Goal: Task Accomplishment & Management: Manage account settings

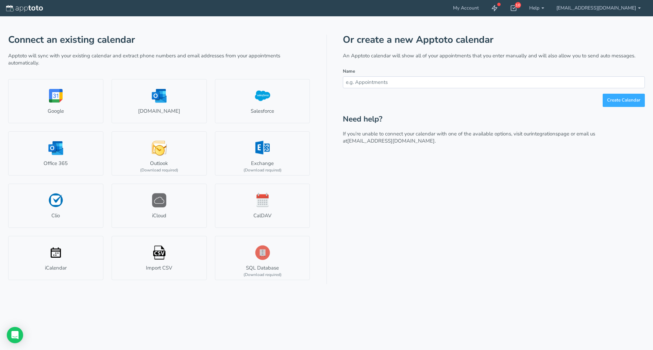
click at [378, 82] on input "text" at bounding box center [494, 82] width 302 height 12
click at [497, 7] on use at bounding box center [494, 8] width 5 height 6
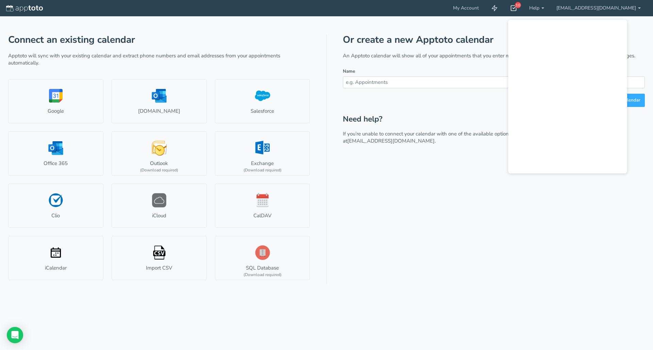
click at [517, 8] on icon at bounding box center [513, 8] width 7 height 7
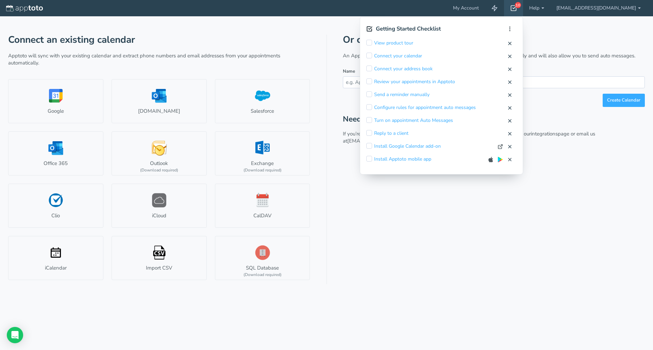
click at [472, 250] on div "Or create a new Apptoto calendar An Apptoto calendar will show all of your appo…" at bounding box center [494, 160] width 302 height 250
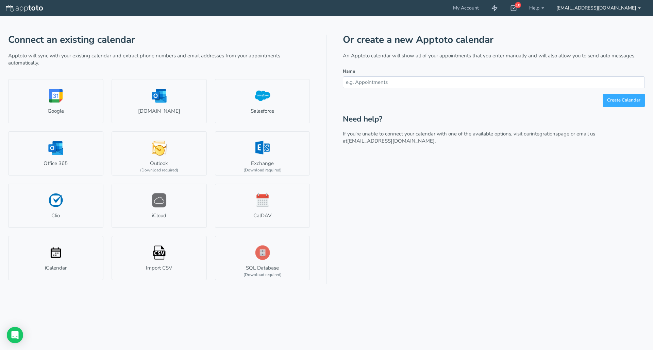
click at [640, 8] on b at bounding box center [639, 7] width 3 height 1
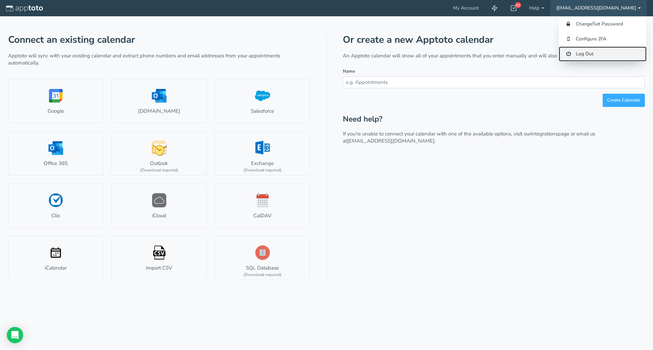
click at [580, 53] on link "Log Out" at bounding box center [602, 54] width 88 height 15
